Goal: Task Accomplishment & Management: Manage account settings

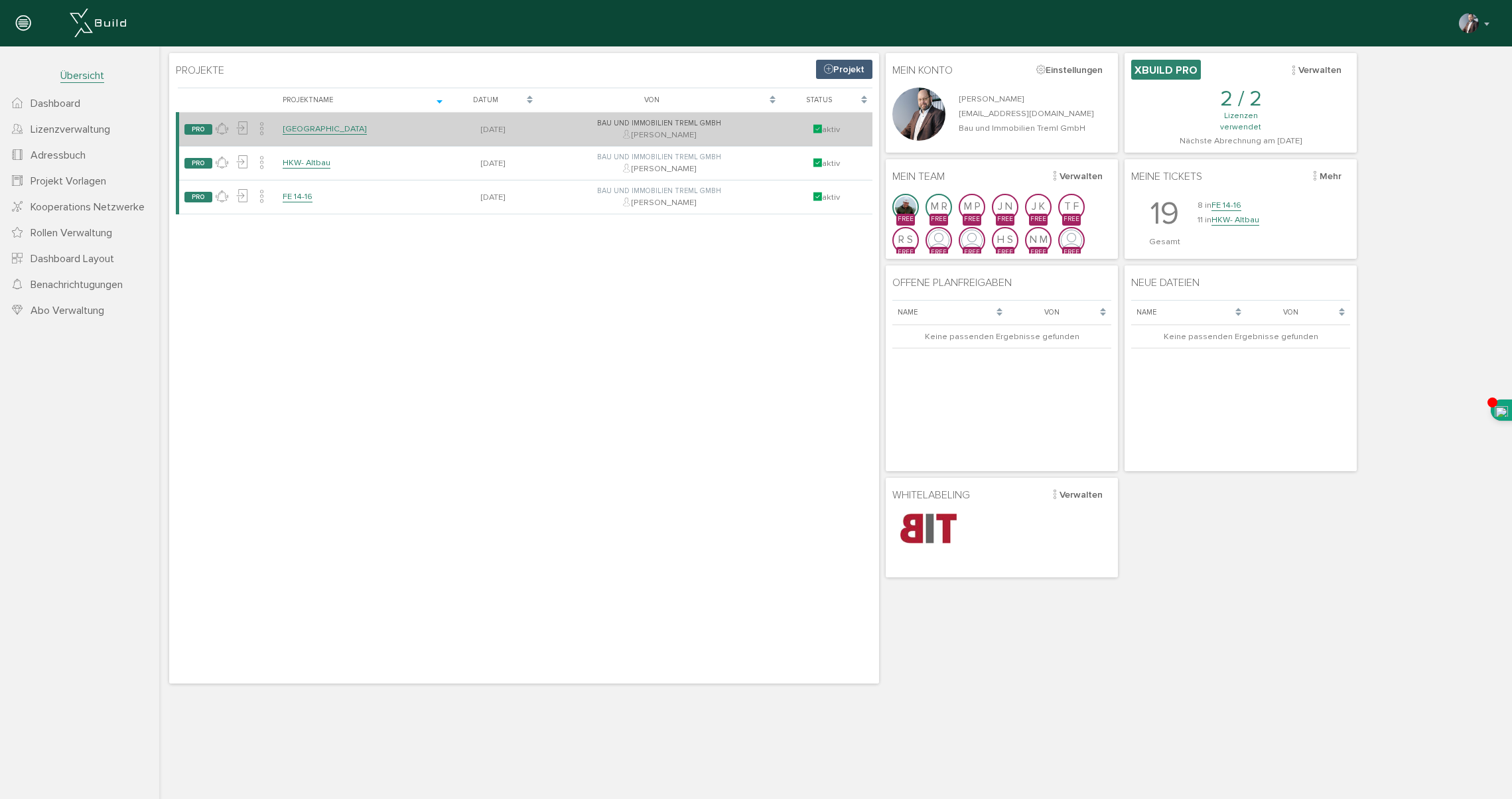
click at [308, 125] on link "[GEOGRAPHIC_DATA]" at bounding box center [324, 129] width 84 height 11
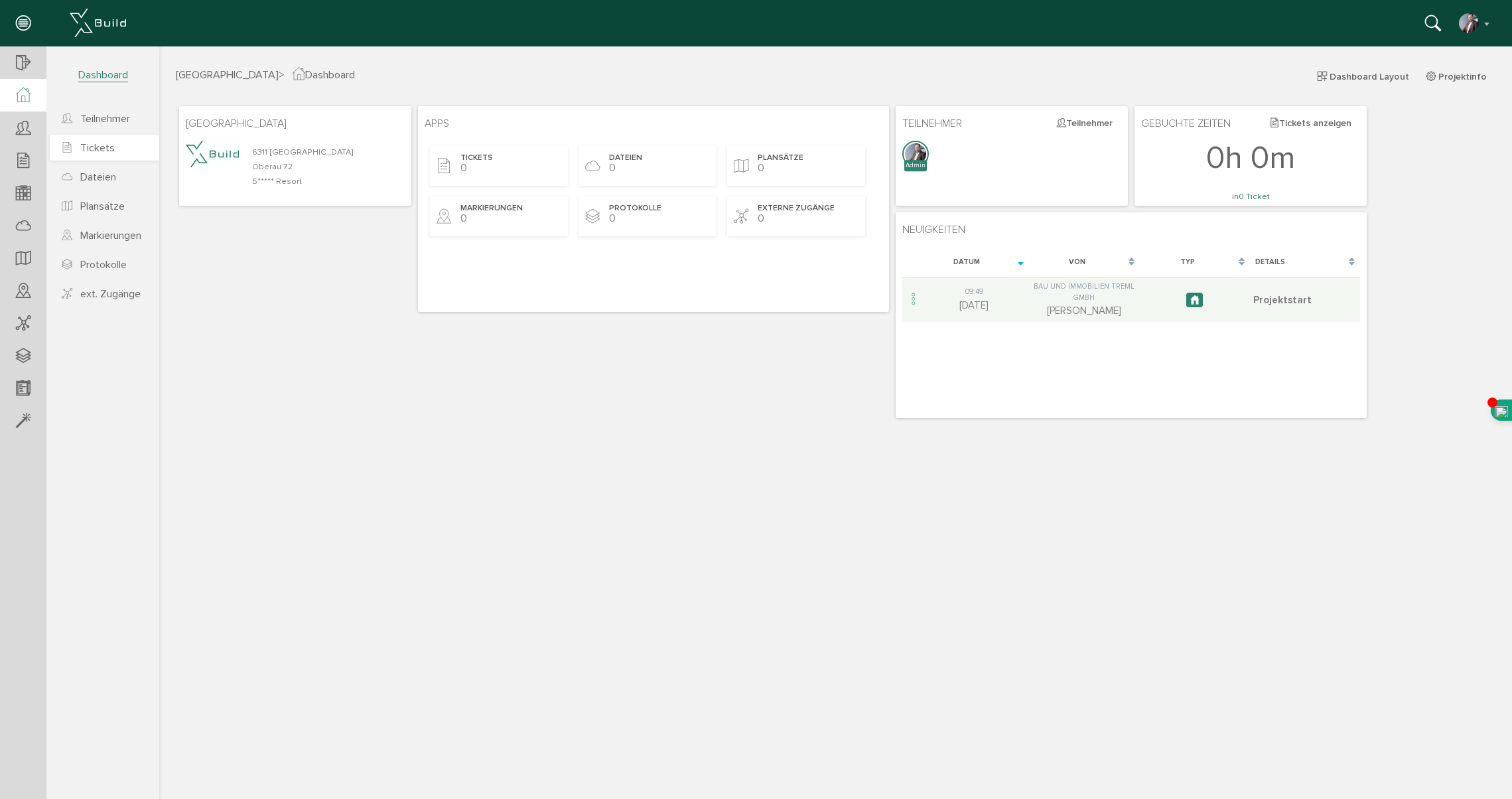
click at [112, 142] on span "Tickets" at bounding box center [97, 148] width 34 height 13
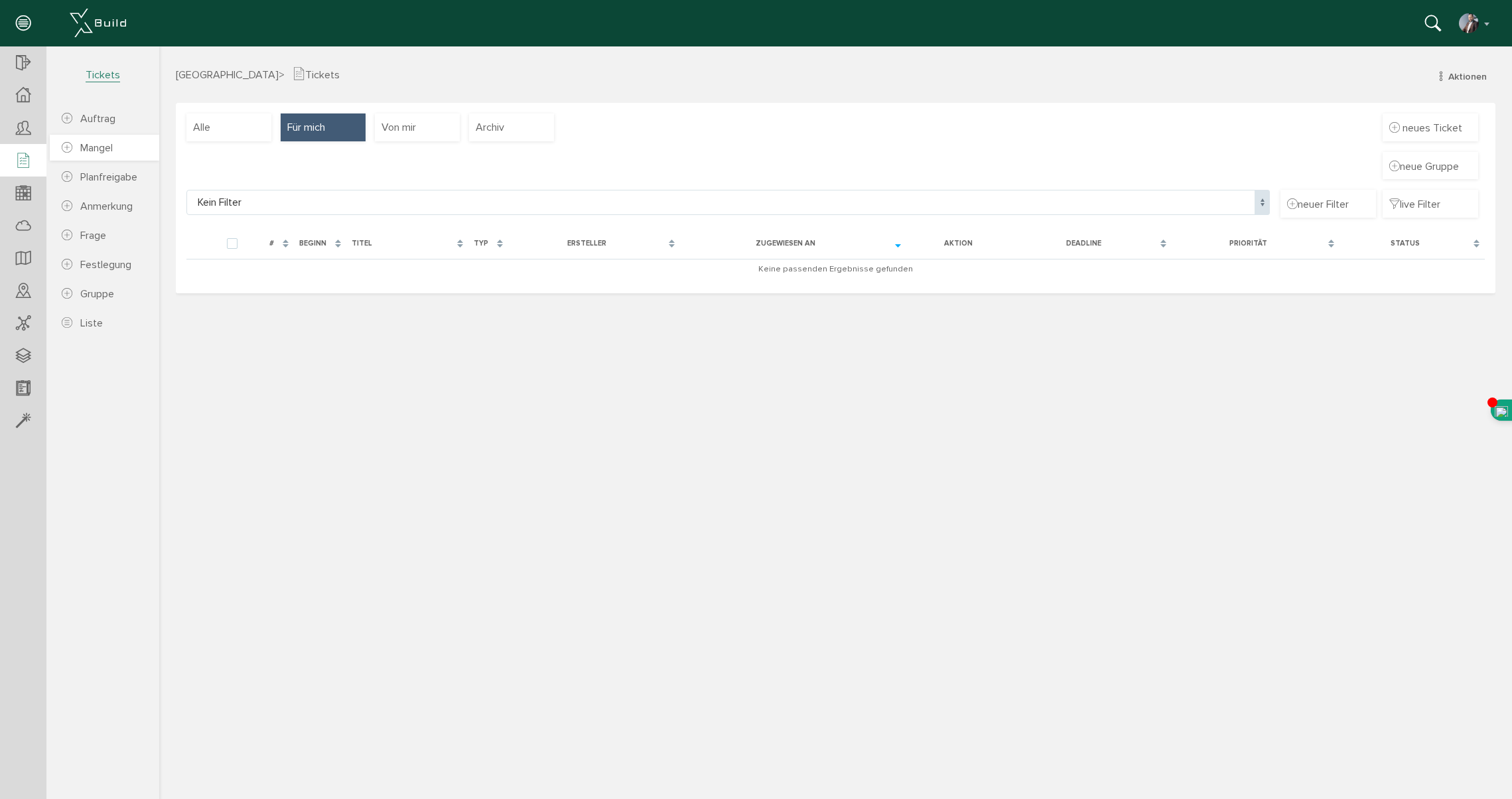
click at [103, 147] on span "Mangel" at bounding box center [96, 148] width 32 height 13
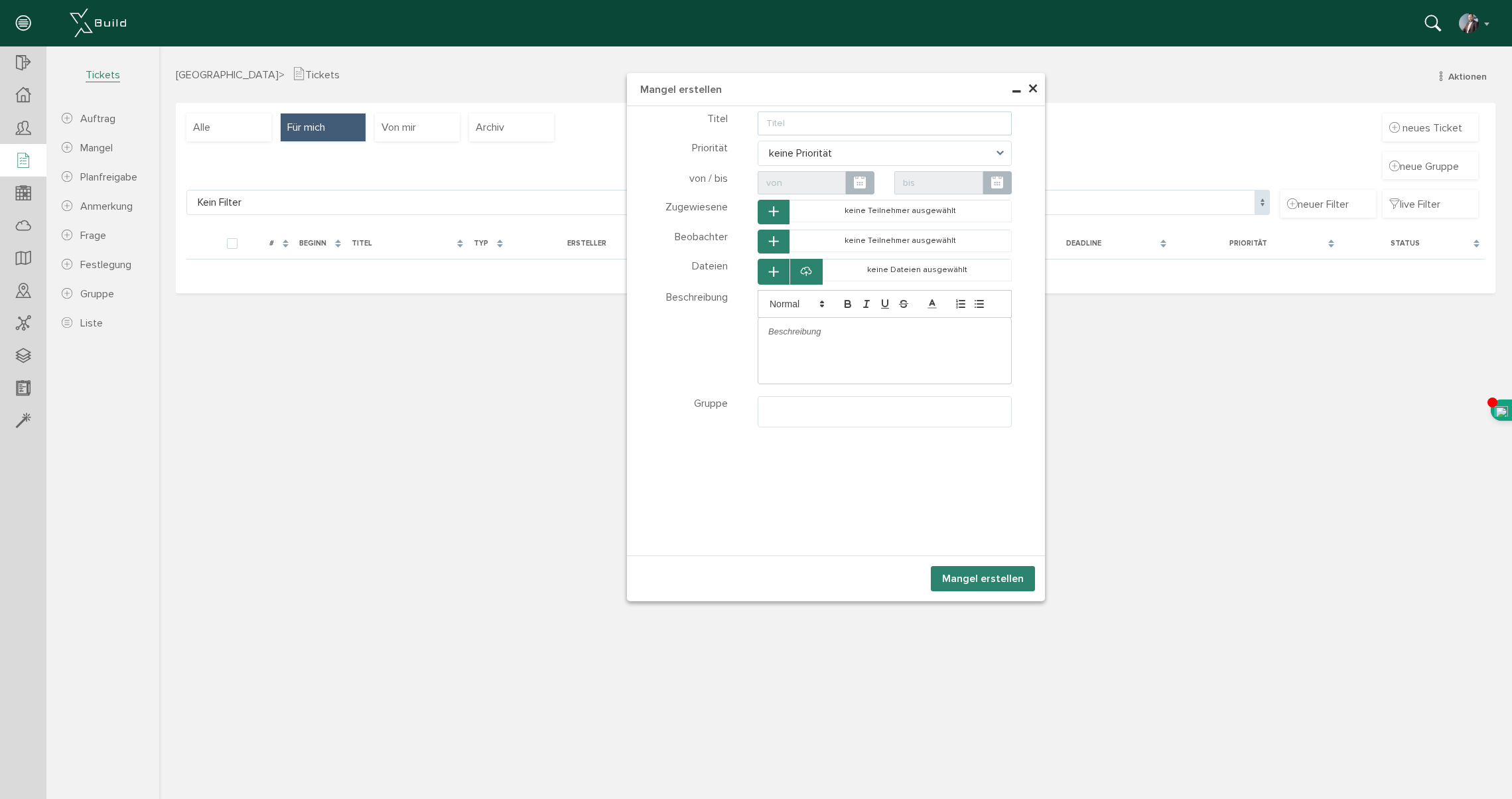
click at [802, 121] on input "text" at bounding box center [885, 124] width 254 height 24
click at [831, 122] on input "text" at bounding box center [885, 124] width 254 height 24
type input "W"
type input "Dampfbad- Wandanstrich ablösend"
click at [836, 324] on div at bounding box center [885, 331] width 253 height 28
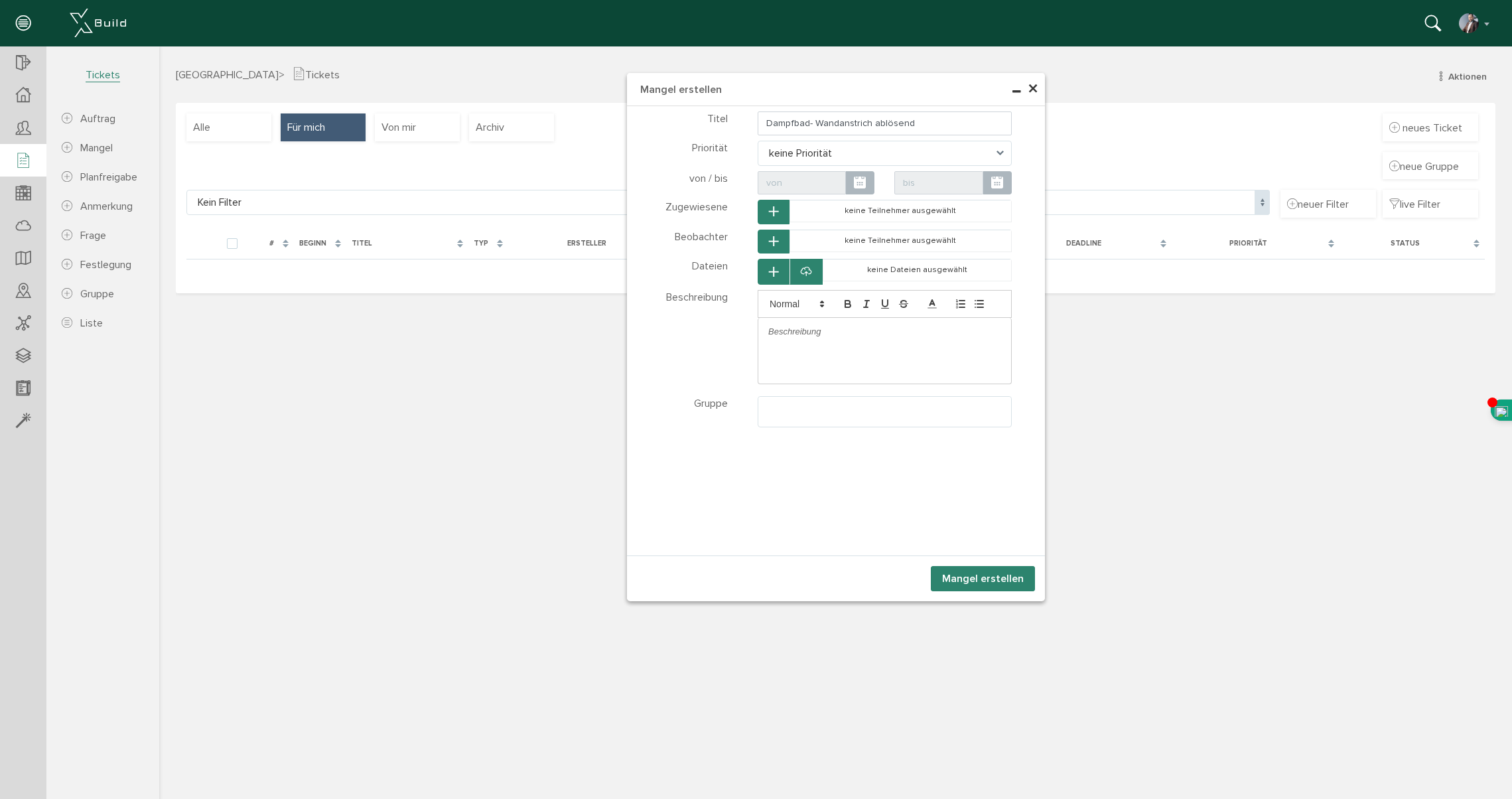
click at [775, 278] on icon "button" at bounding box center [774, 272] width 9 height 11
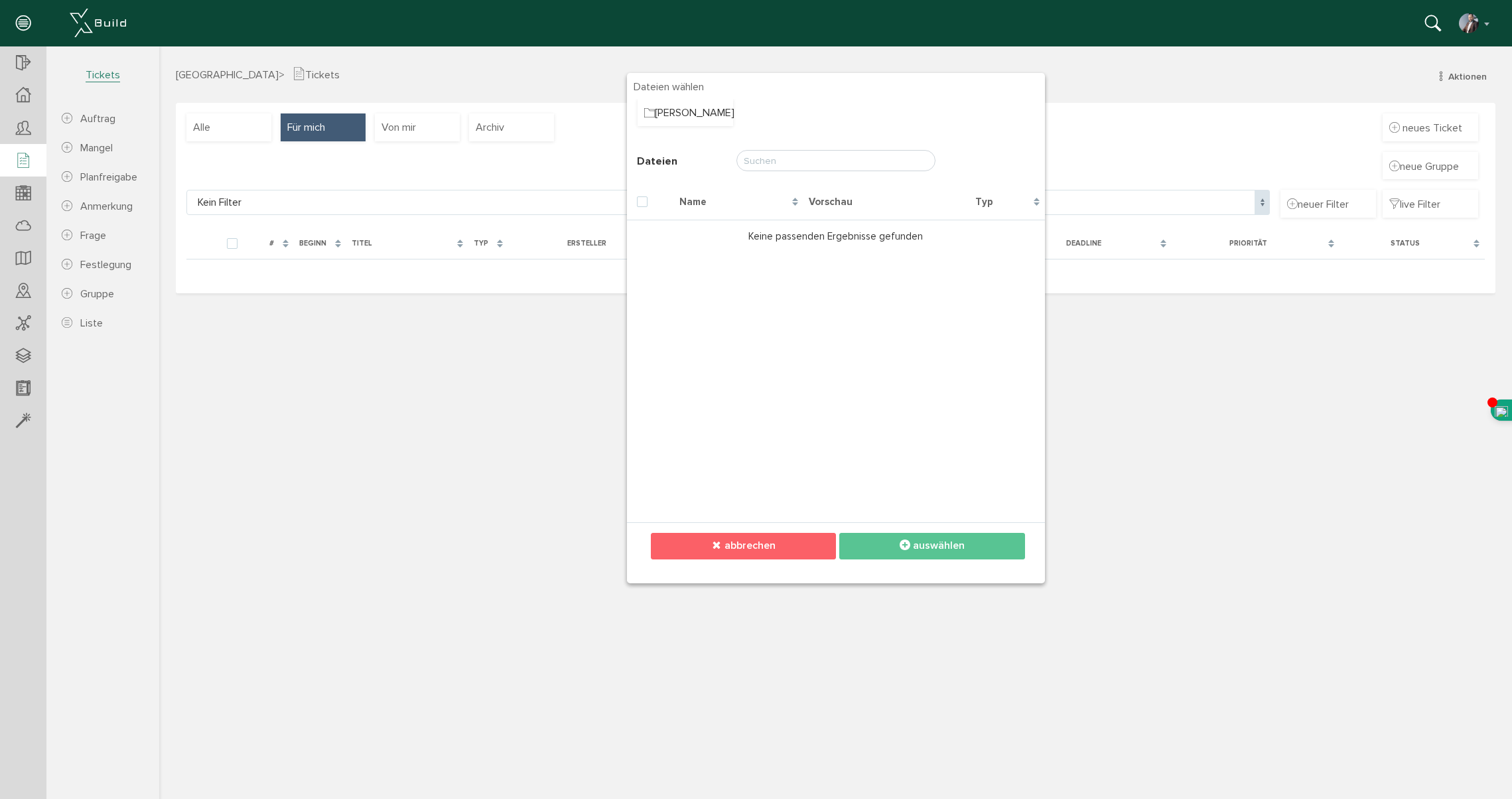
click at [756, 540] on span "abbrechen" at bounding box center [750, 546] width 51 height 13
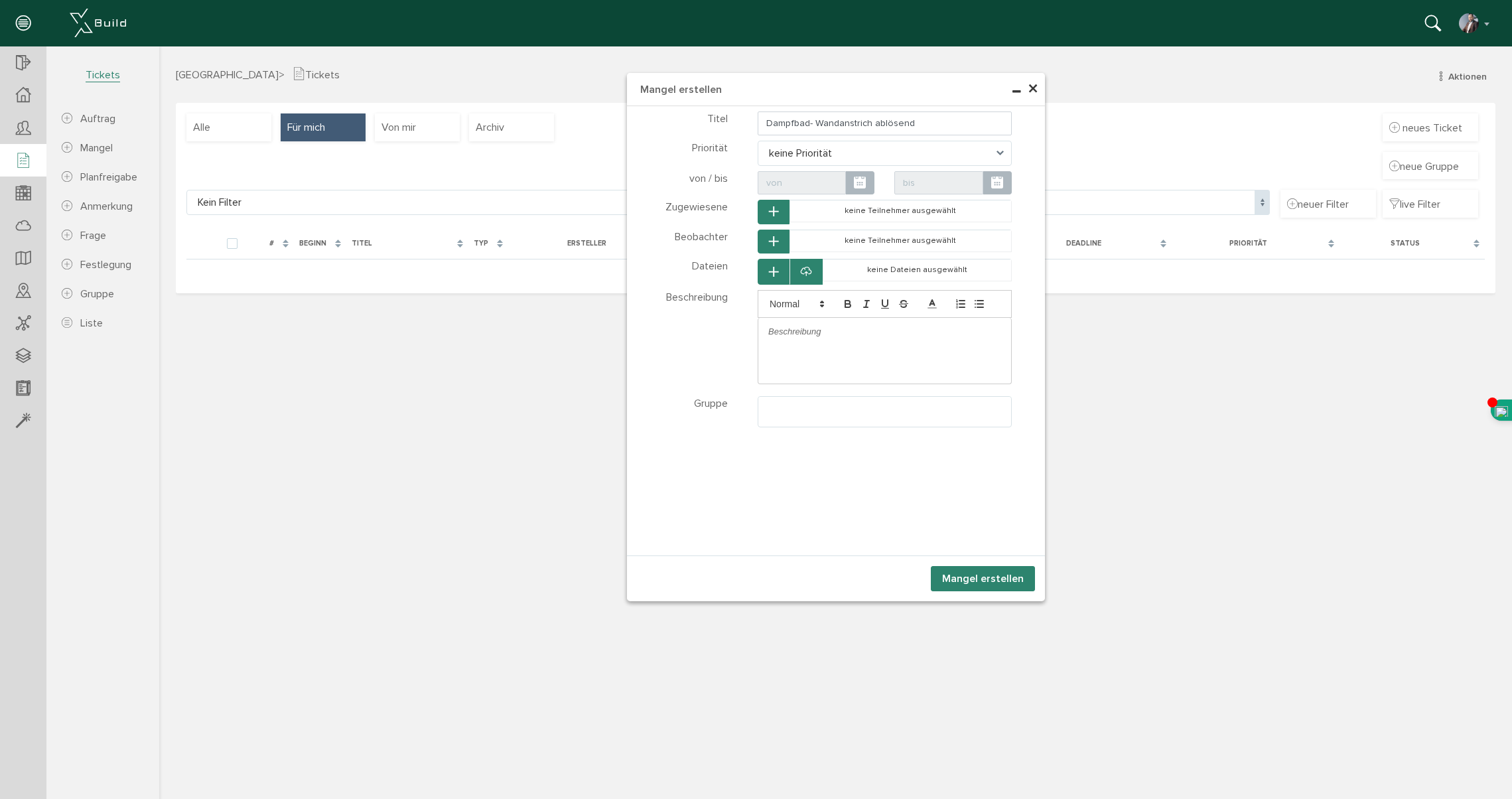
click at [1034, 89] on span "×" at bounding box center [1033, 89] width 11 height 26
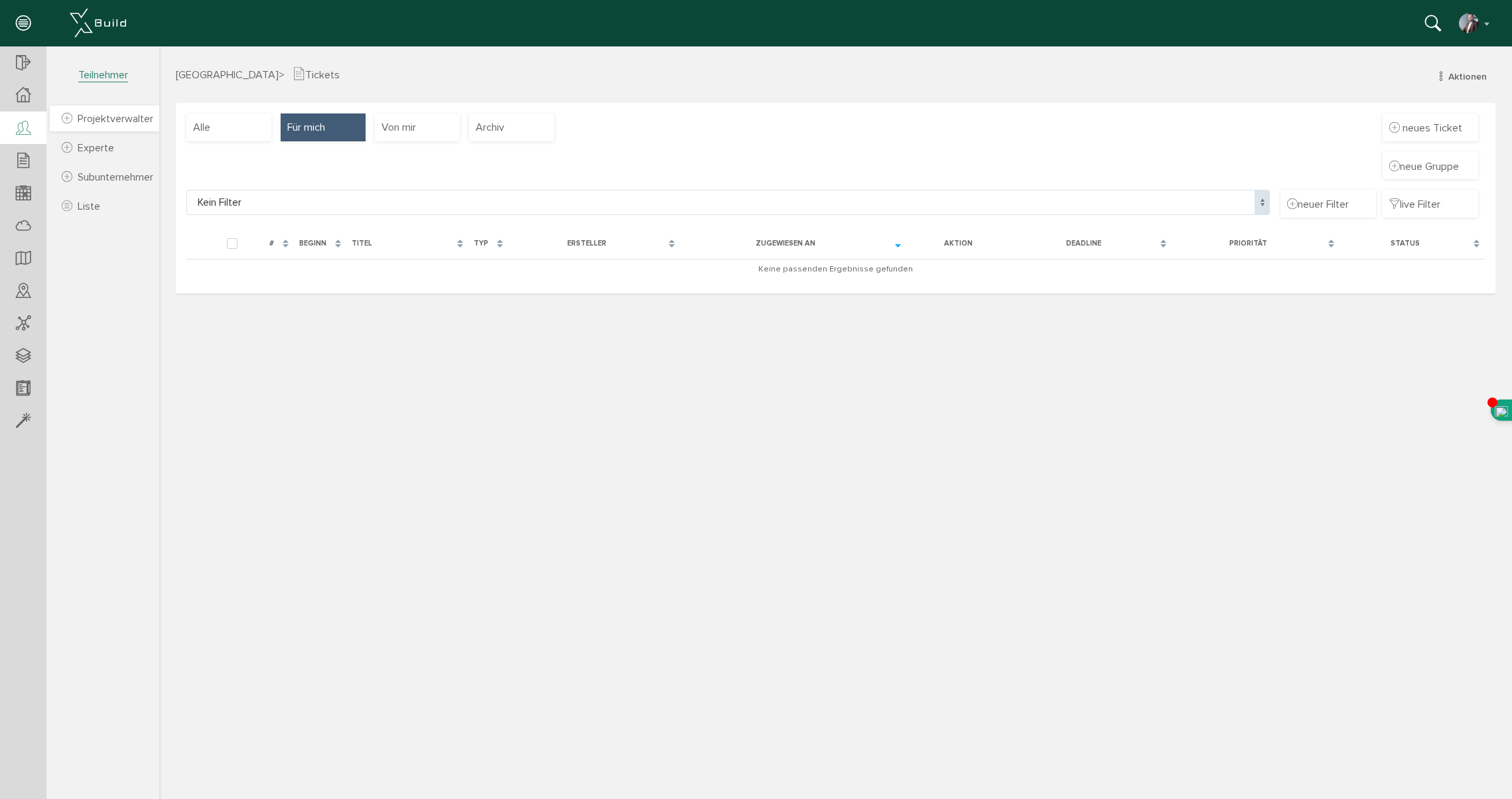
click at [97, 118] on span "Projektverwalter" at bounding box center [116, 119] width 76 height 13
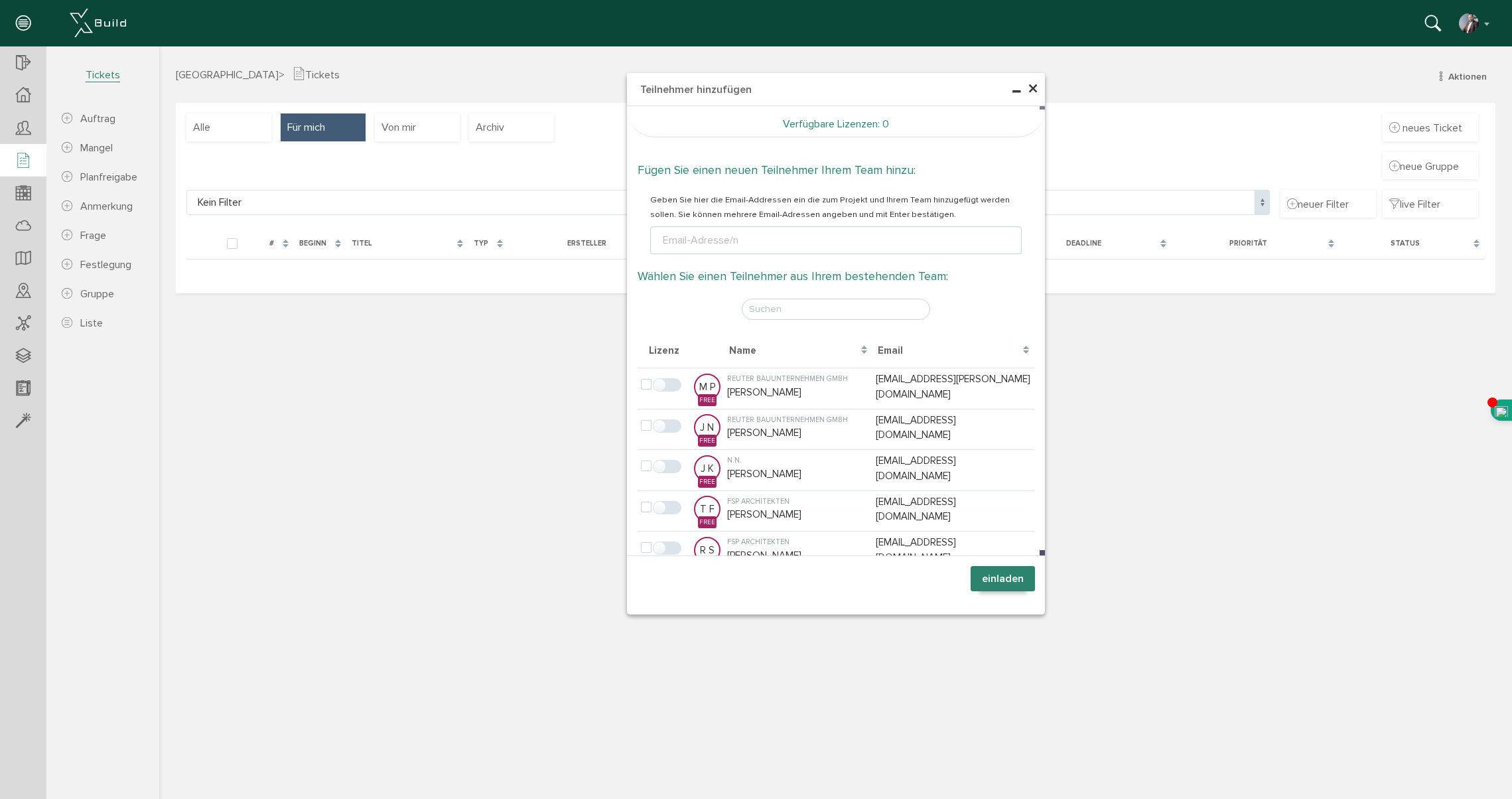
click at [1031, 91] on span "×" at bounding box center [1033, 89] width 11 height 26
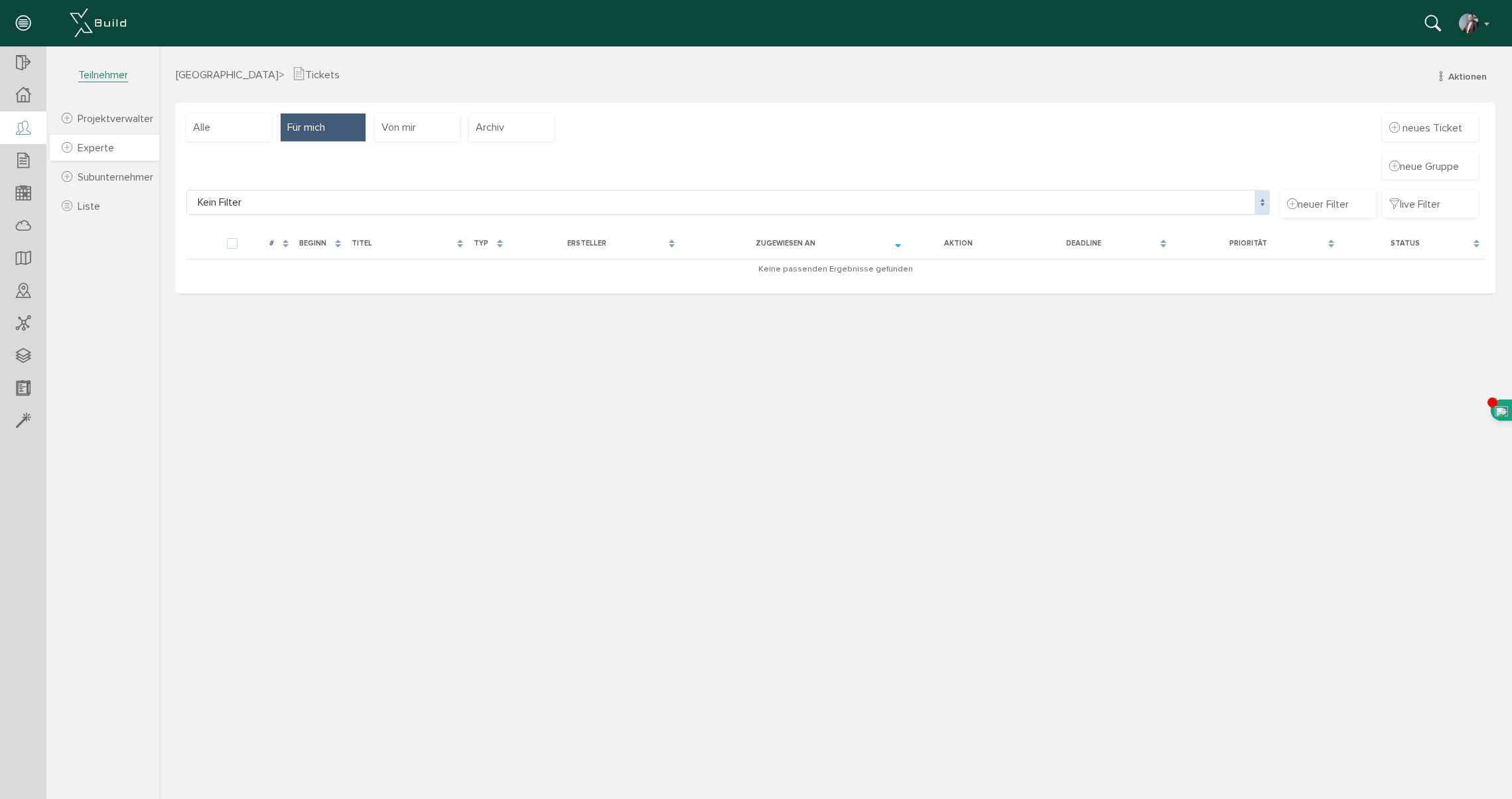
click at [96, 151] on span "Experte" at bounding box center [96, 148] width 36 height 13
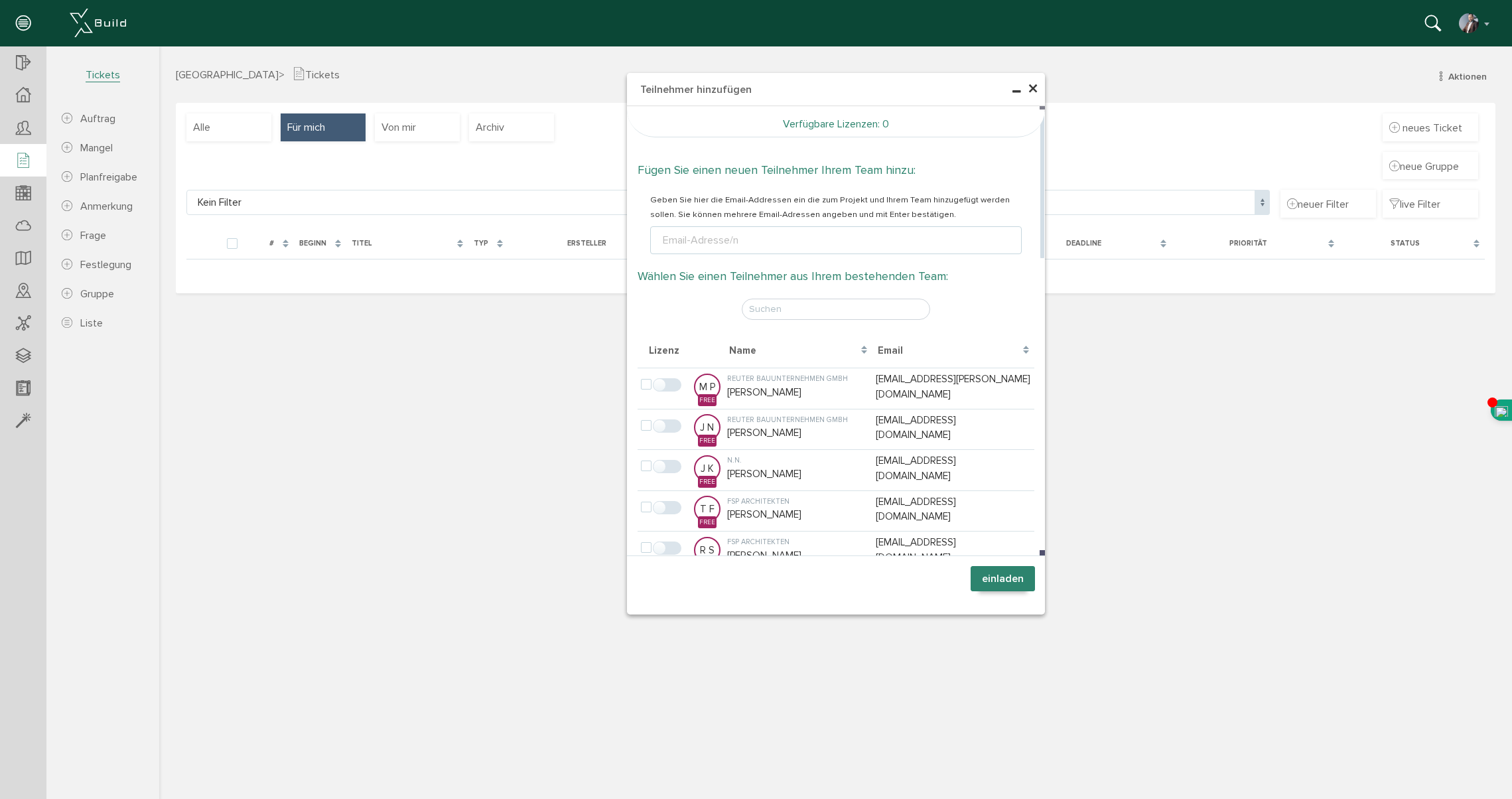
click at [705, 243] on div "Email-Adresse/n" at bounding box center [701, 241] width 81 height 16
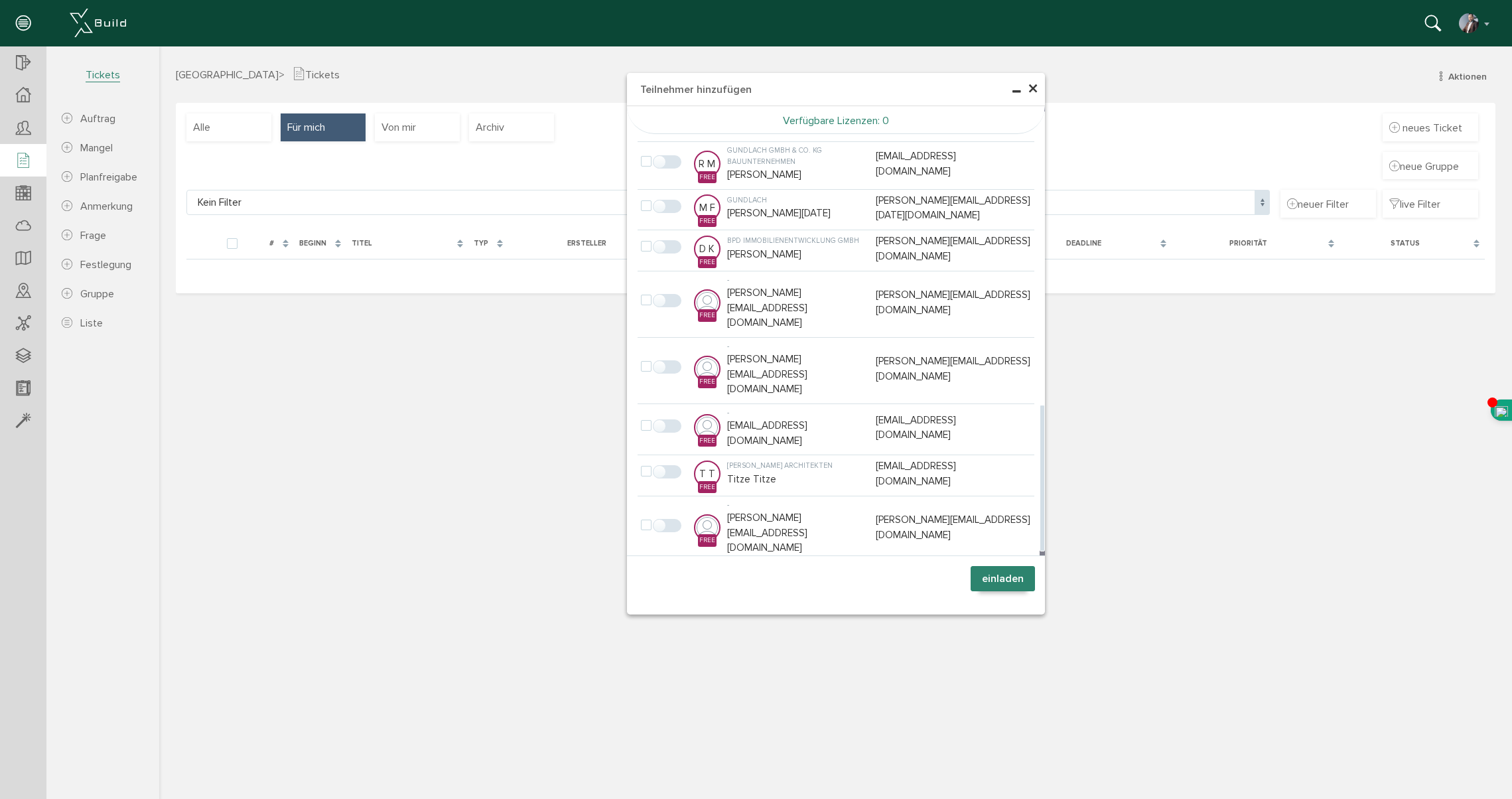
click at [1034, 93] on span "×" at bounding box center [1033, 89] width 11 height 26
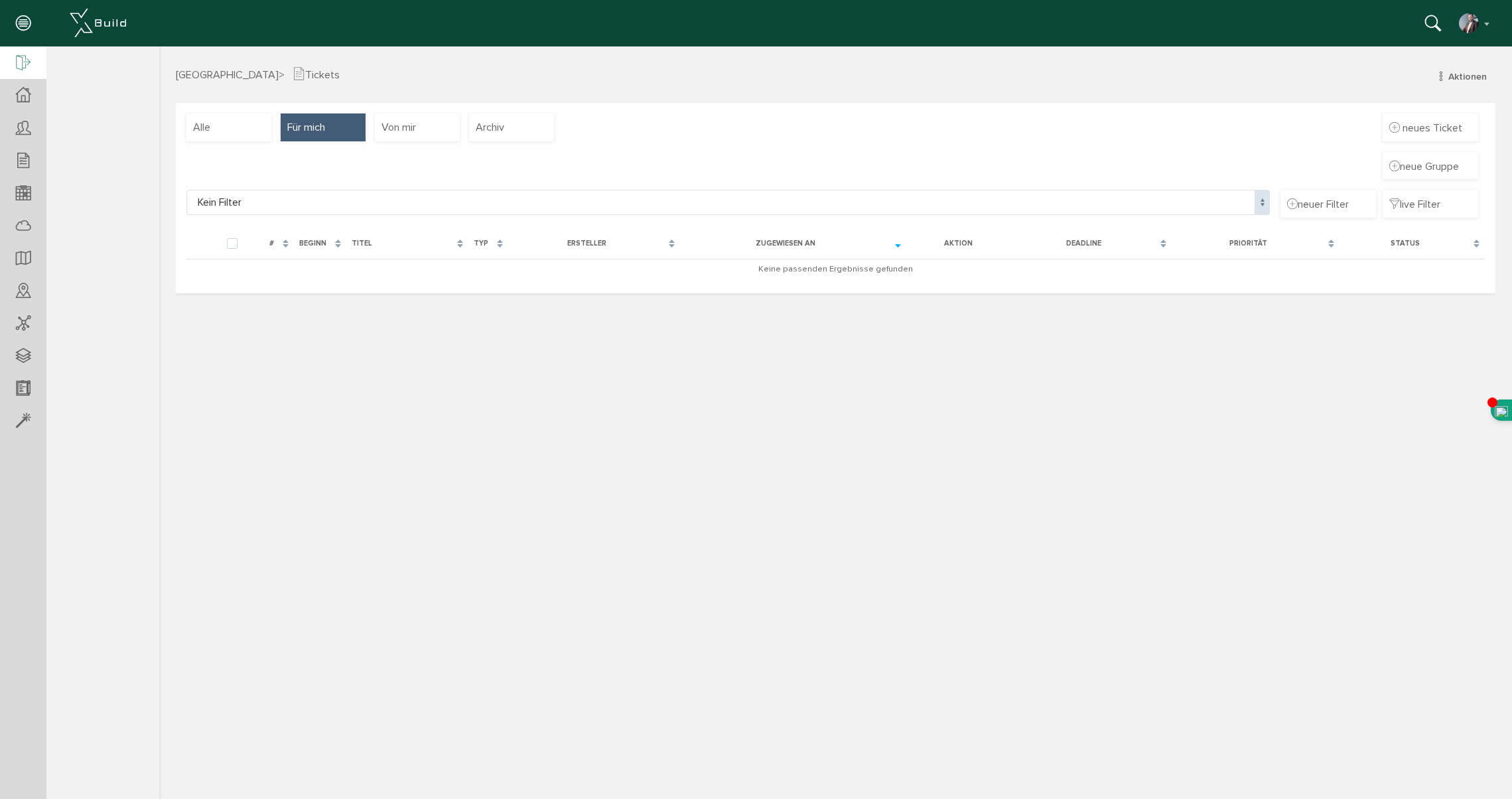
click at [24, 70] on icon at bounding box center [24, 64] width 15 height 19
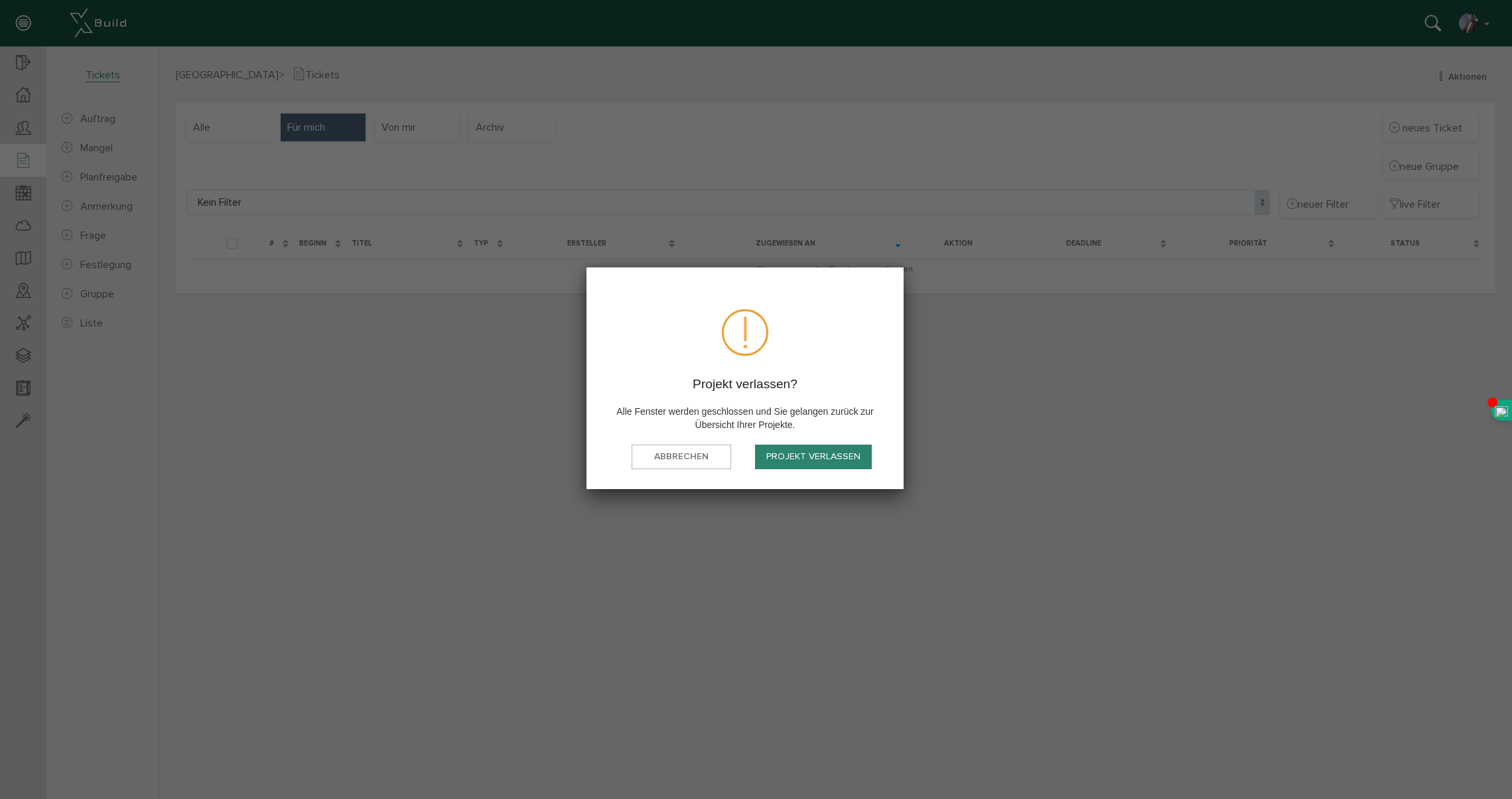
click at [799, 460] on button "Projekt verlassen" at bounding box center [813, 457] width 117 height 25
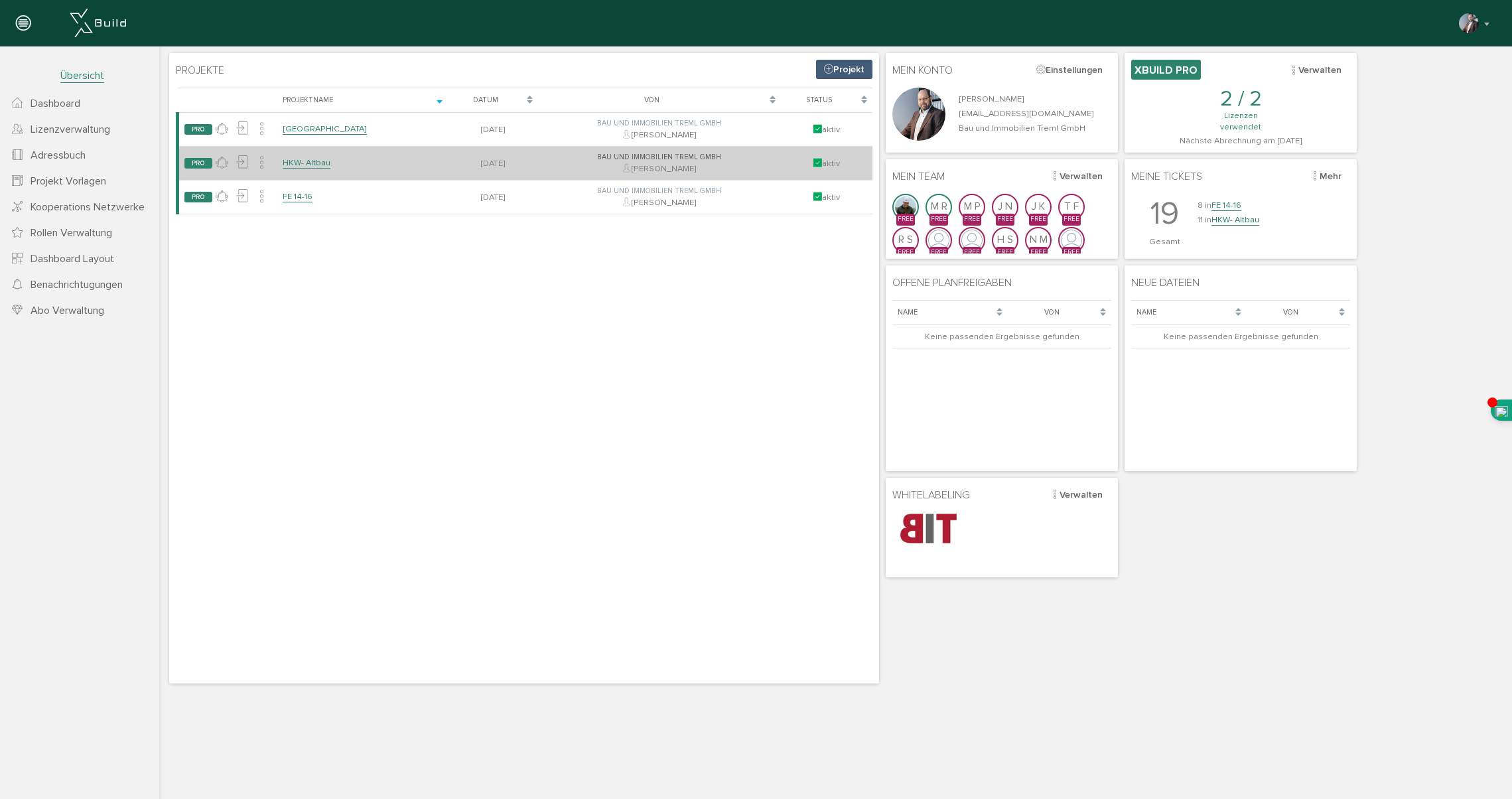
click at [308, 163] on link "HKW- Altbau" at bounding box center [306, 163] width 48 height 11
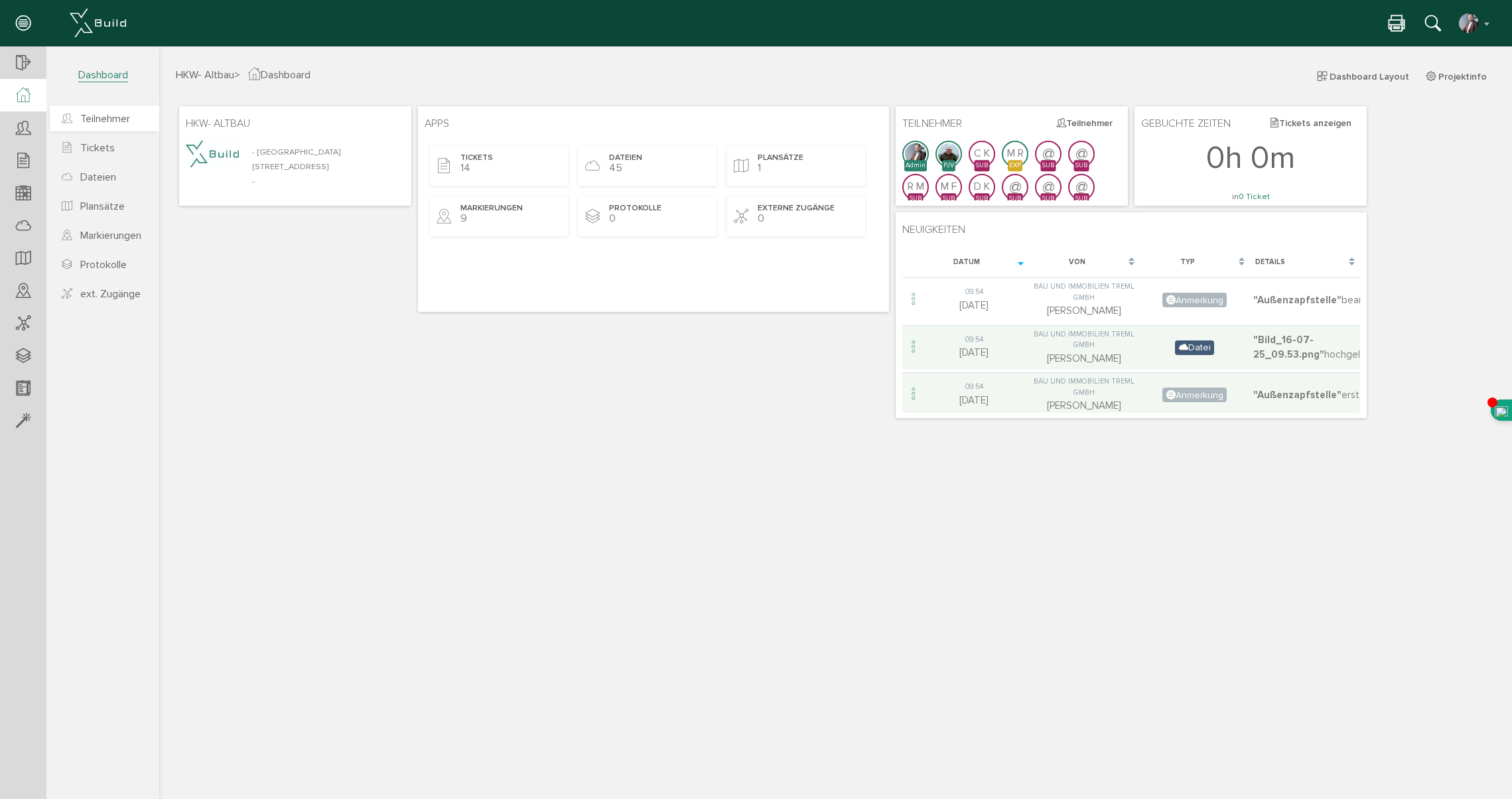
click at [111, 116] on span "Teilnehmer" at bounding box center [105, 119] width 50 height 13
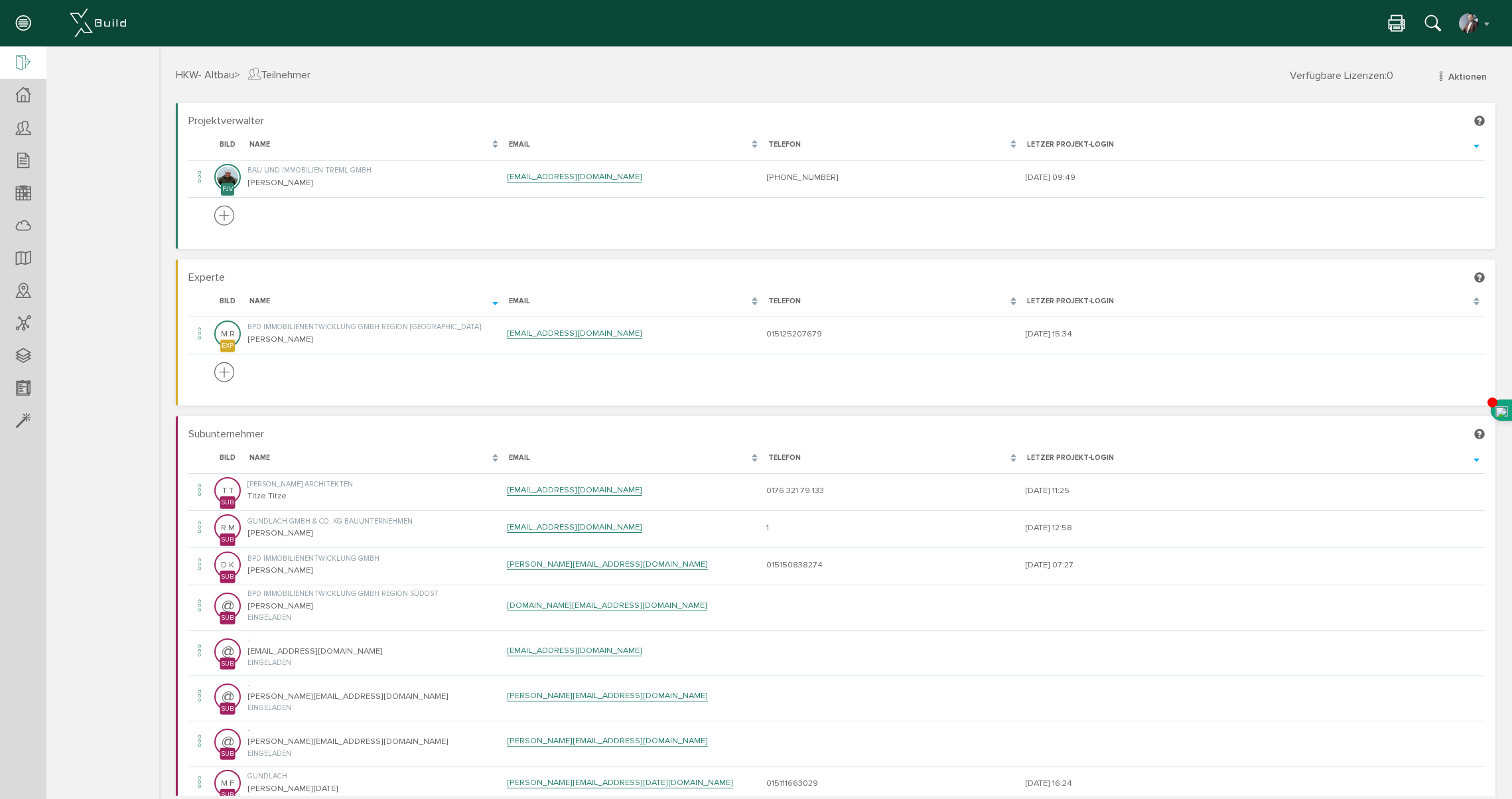
click at [25, 67] on icon at bounding box center [24, 64] width 15 height 19
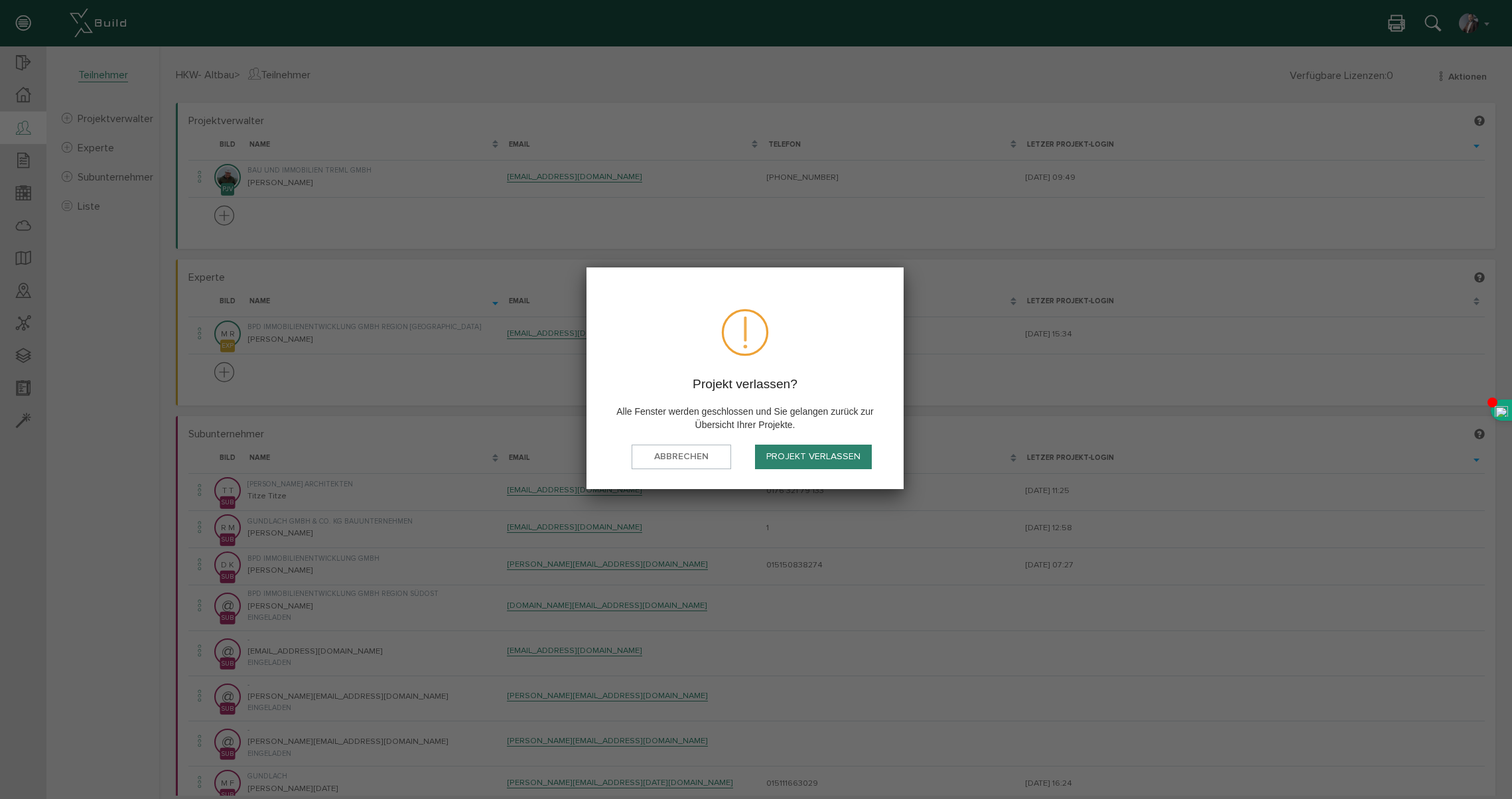
click at [802, 470] on div "Projekt verlassen" at bounding box center [813, 462] width 138 height 36
click at [803, 465] on button "Projekt verlassen" at bounding box center [813, 457] width 117 height 25
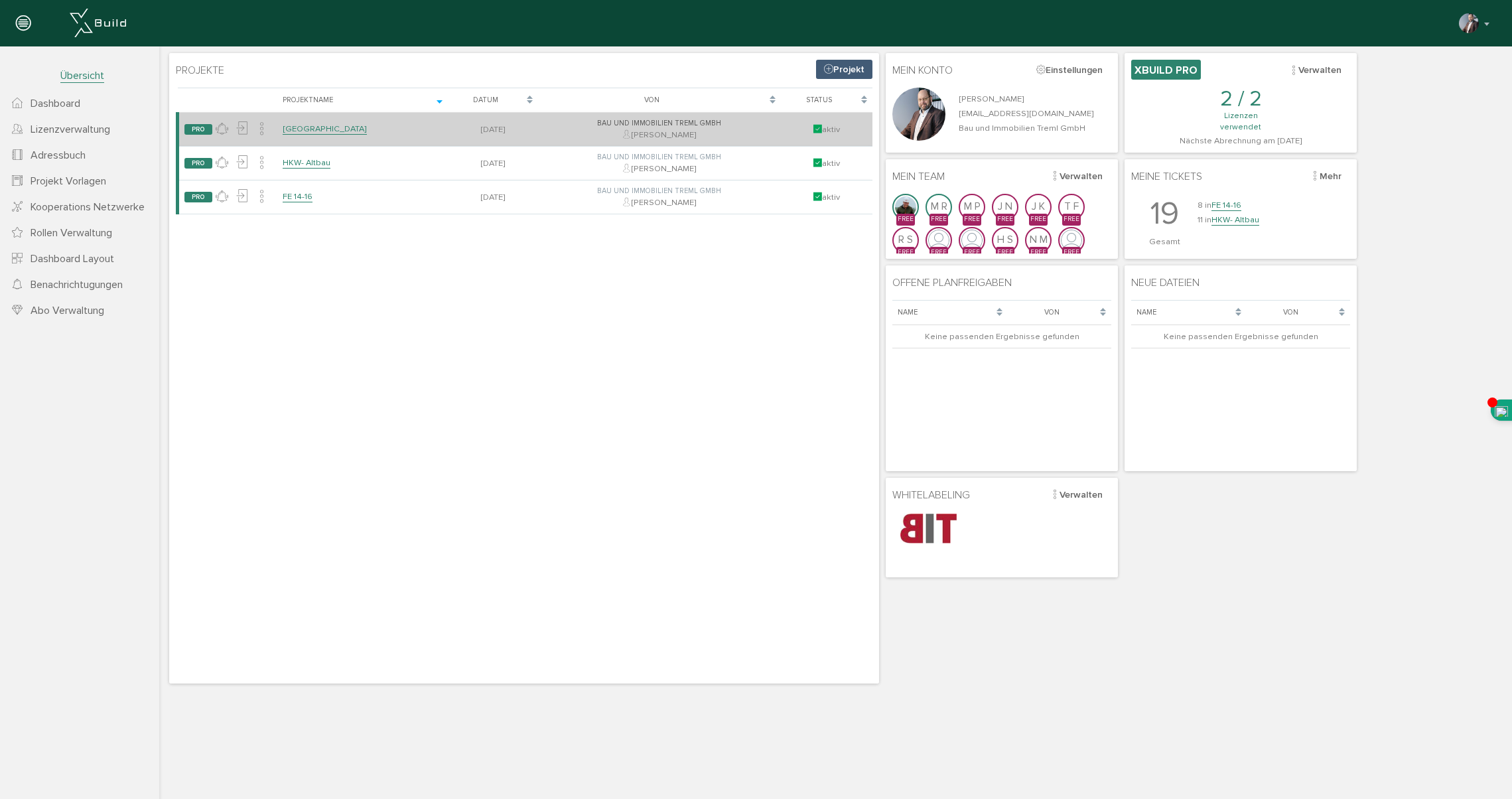
click at [305, 128] on link "[GEOGRAPHIC_DATA]" at bounding box center [324, 129] width 84 height 11
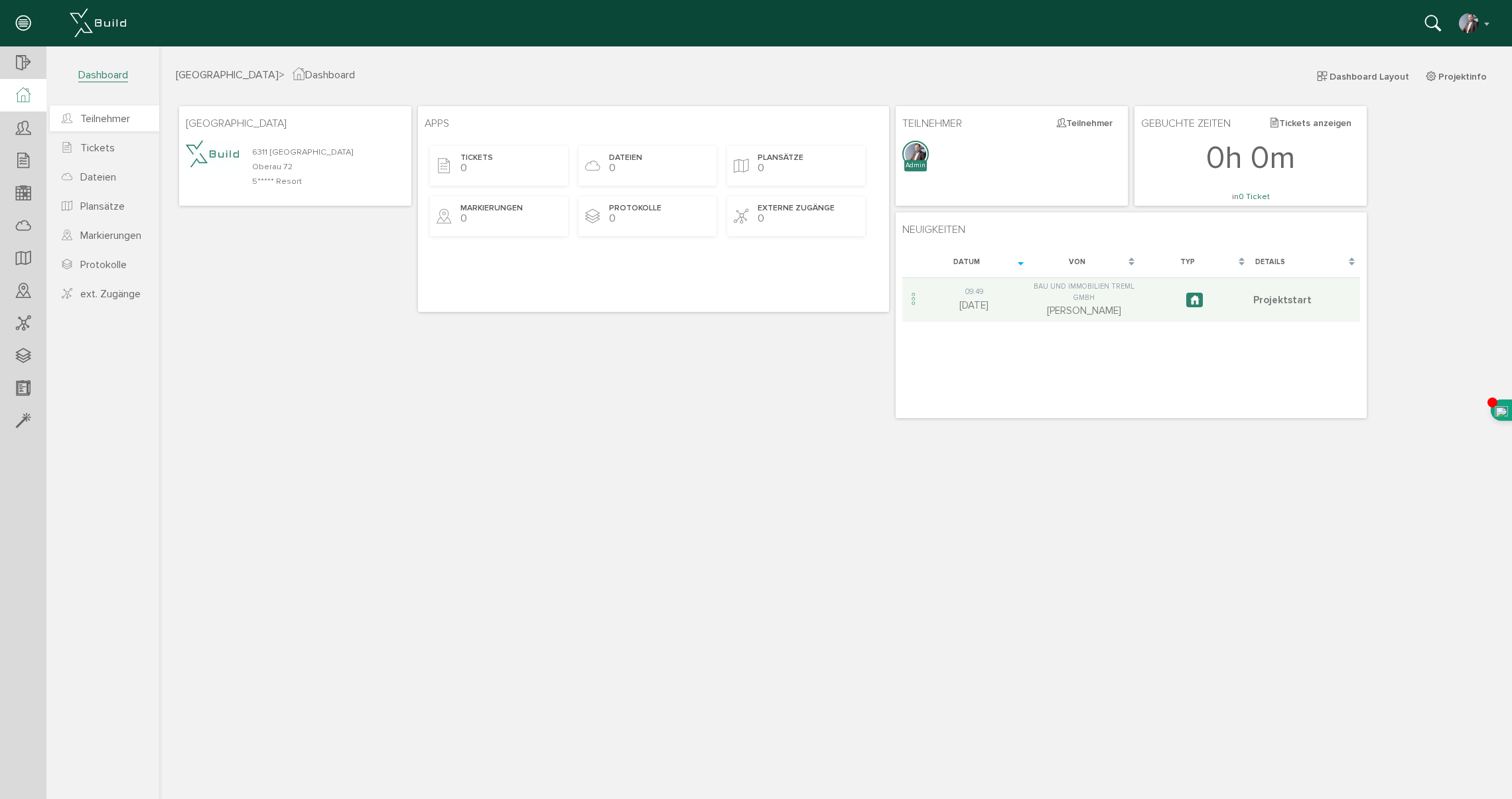
click at [108, 119] on span "Teilnehmer" at bounding box center [105, 119] width 50 height 13
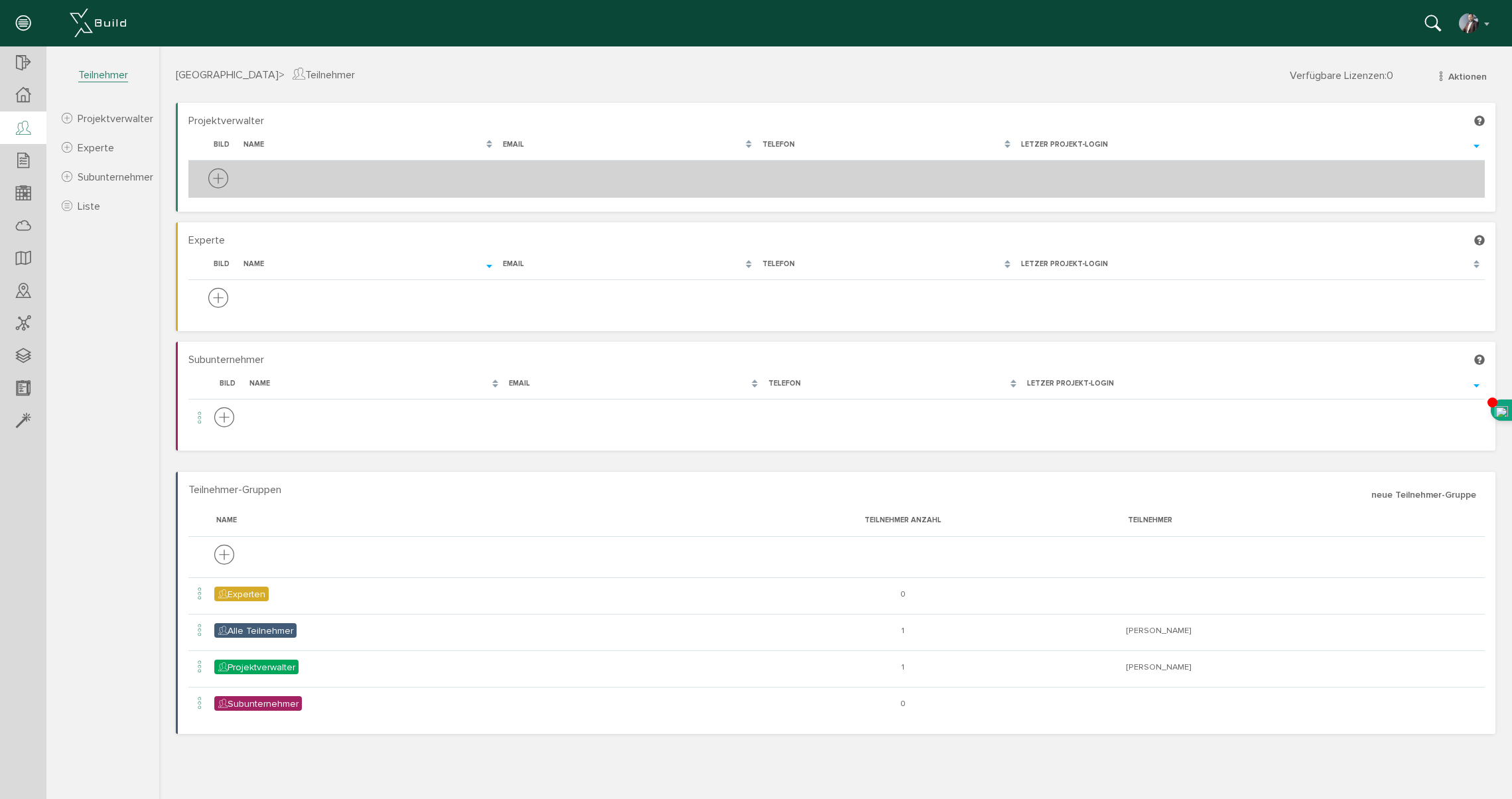
click at [222, 175] on icon at bounding box center [218, 179] width 20 height 25
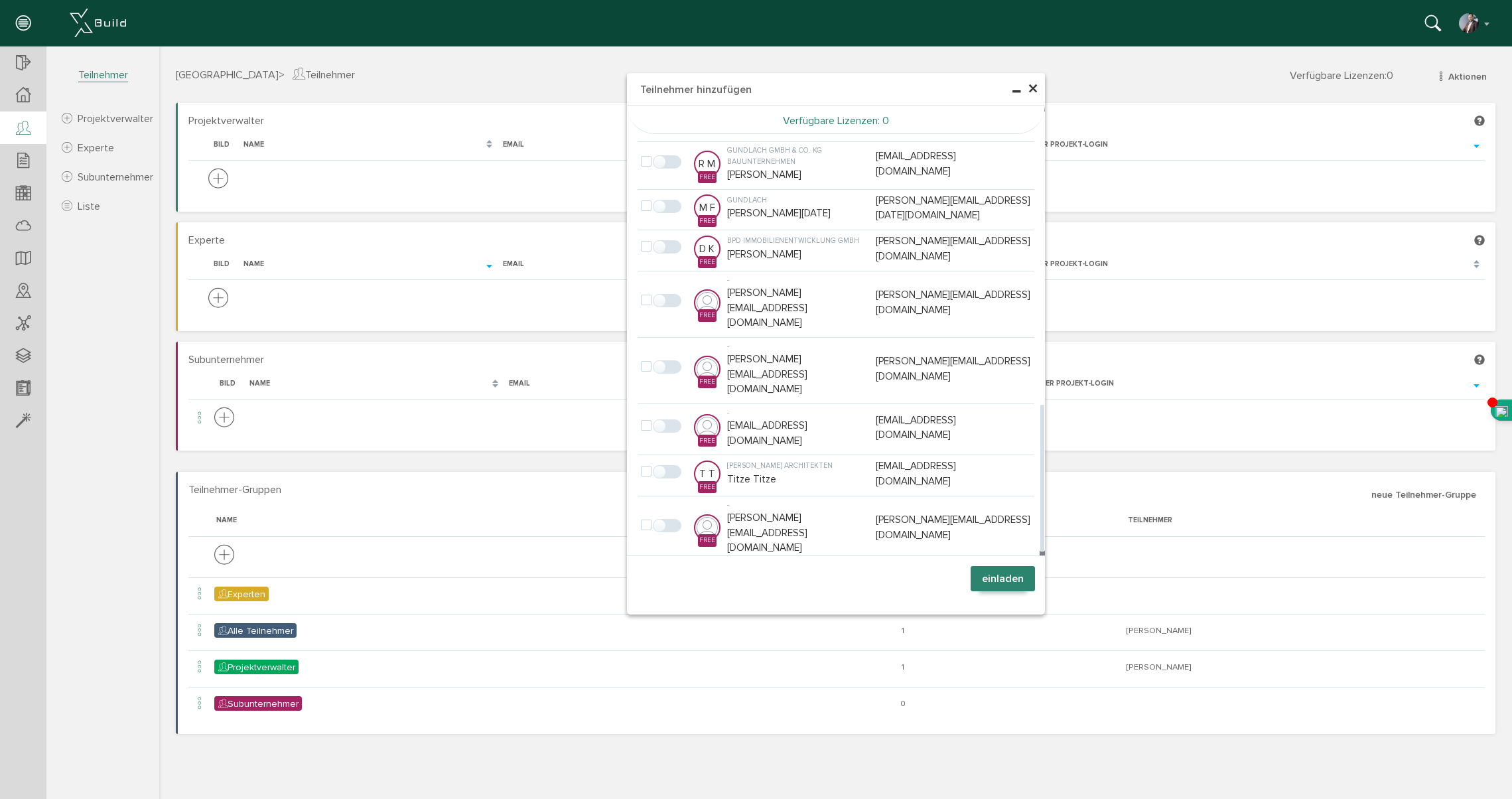
click at [646, 624] on label at bounding box center [649, 630] width 16 height 12
click at [646, 624] on input "checkbox" at bounding box center [645, 628] width 9 height 9
checkbox input "true"
click at [999, 586] on button "einladen" at bounding box center [1003, 579] width 64 height 26
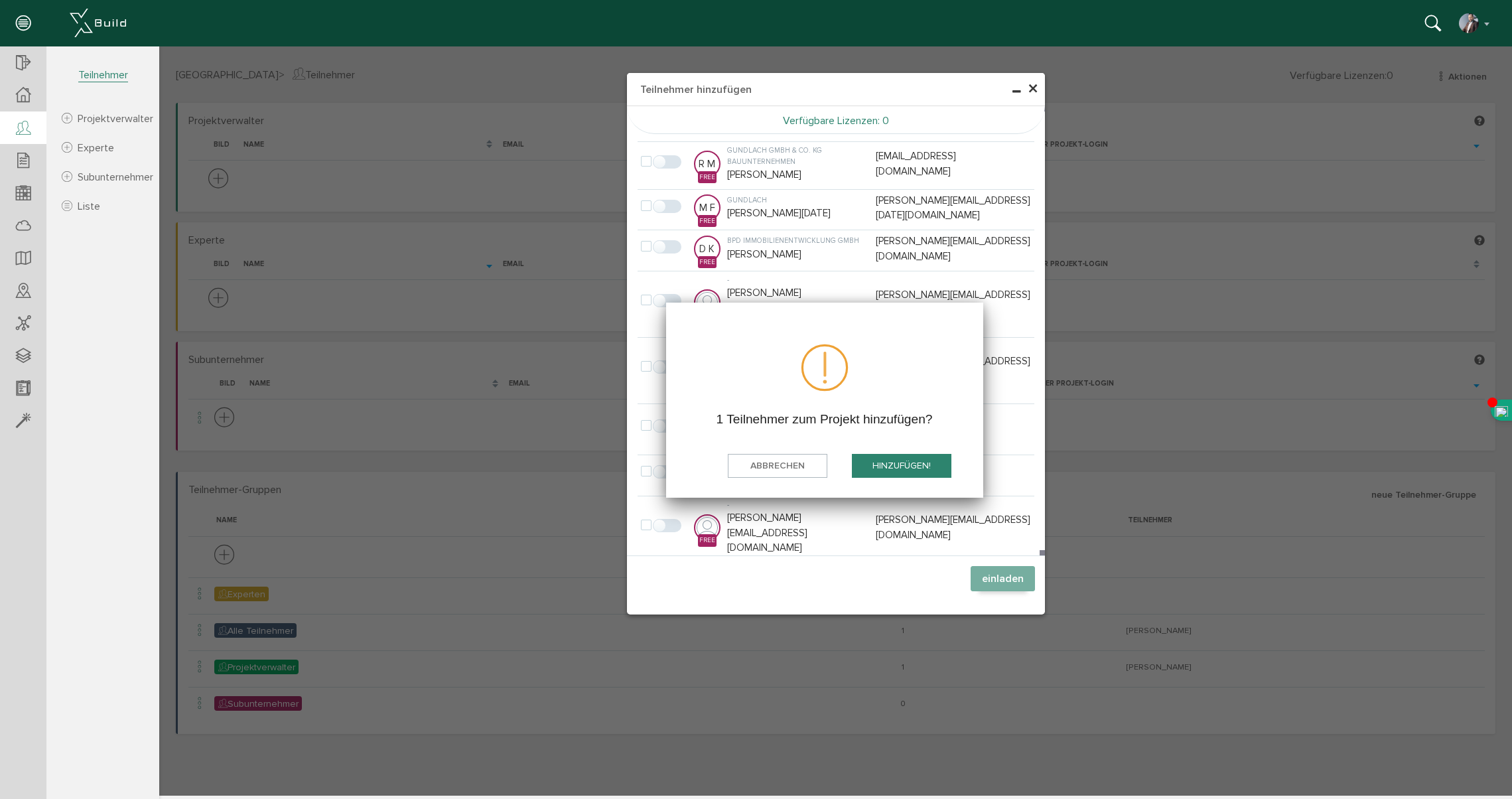
click at [901, 462] on button "hinzufügen!" at bounding box center [901, 466] width 99 height 25
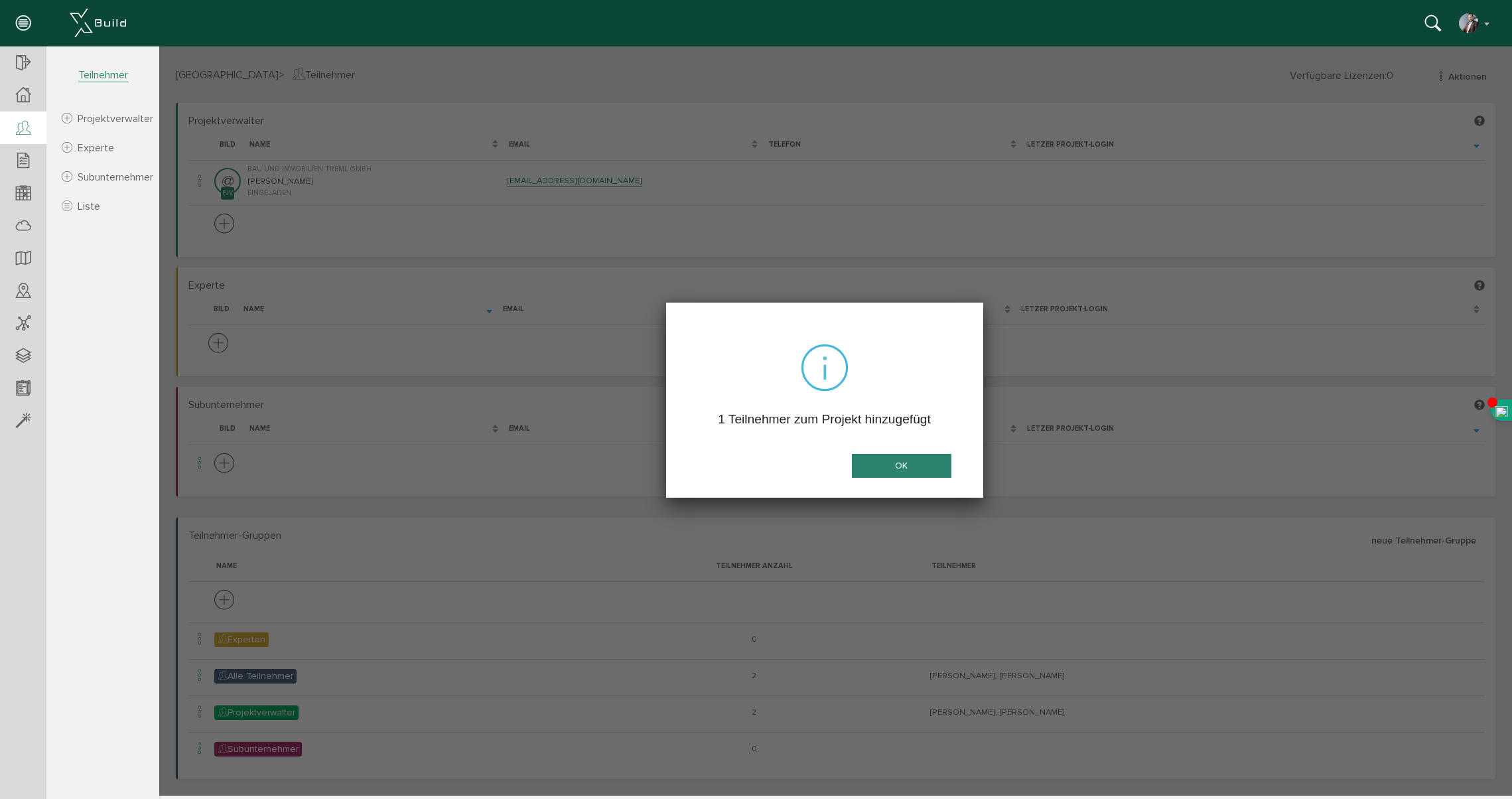
click at [902, 462] on button "OK" at bounding box center [901, 466] width 99 height 25
